Goal: Check status: Check status

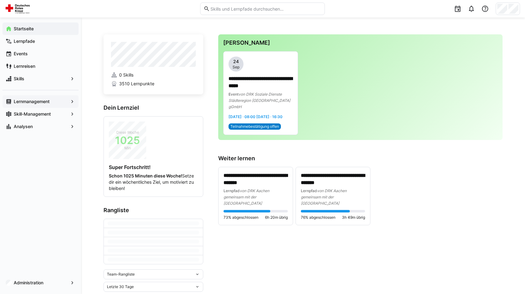
click at [0, 0] on app-navigation-label "Lernmanagement" at bounding box center [0, 0] width 0 height 0
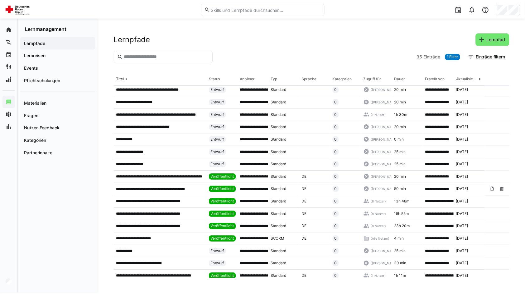
scroll to position [27, 0]
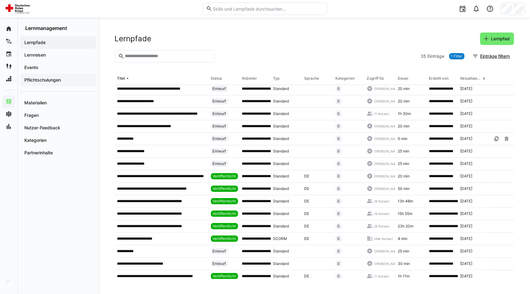
click at [0, 0] on app-navigation-label "Pflichtschulungen" at bounding box center [0, 0] width 0 height 0
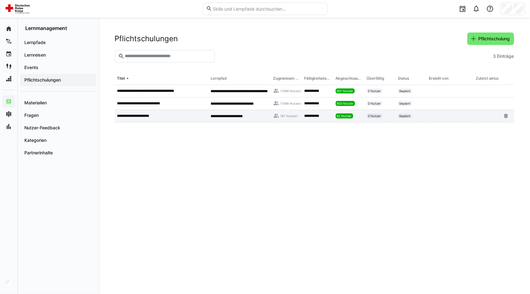
click at [143, 118] on div "**********" at bounding box center [162, 116] width 94 height 12
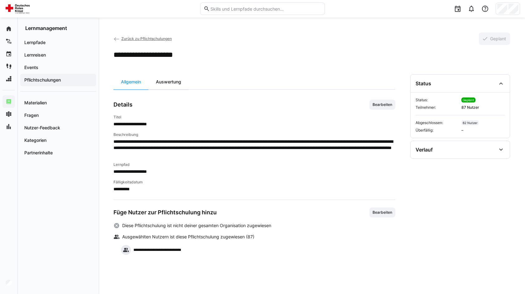
click at [175, 83] on div "Auswertung" at bounding box center [168, 81] width 40 height 15
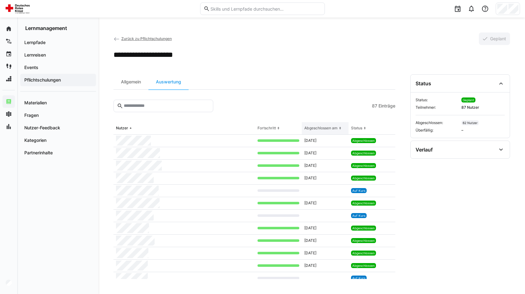
click at [315, 129] on div "Abgeschlossen am" at bounding box center [320, 127] width 33 height 5
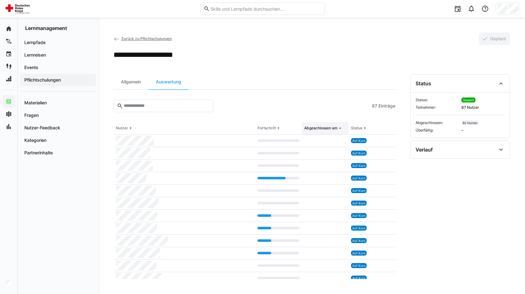
click at [315, 129] on div "Abgeschlossen am" at bounding box center [320, 127] width 33 height 5
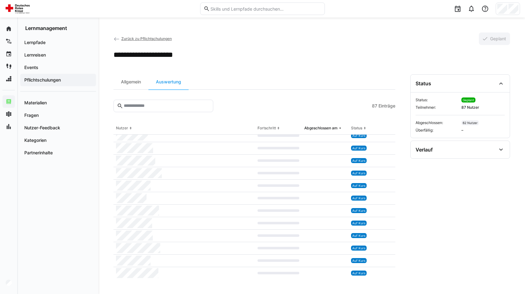
scroll to position [941, 0]
click at [128, 85] on div "Allgemein" at bounding box center [131, 81] width 35 height 15
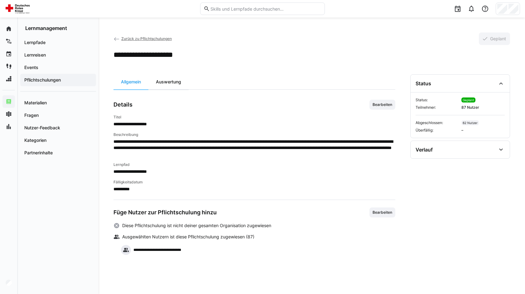
click at [169, 83] on div "Auswertung" at bounding box center [168, 81] width 40 height 15
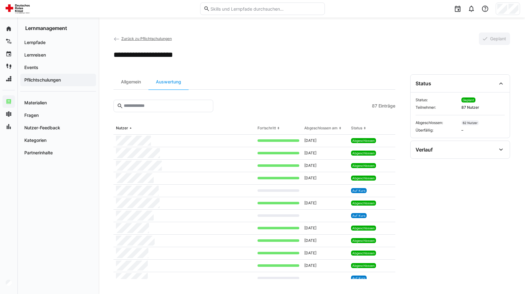
click at [497, 232] on section "Status Status: Geplant Teilnehmer: 87 Nutzer Abgeschlossen: 62 Nutzer Überfälli…" at bounding box center [460, 176] width 100 height 204
